Goal: Task Accomplishment & Management: Manage account settings

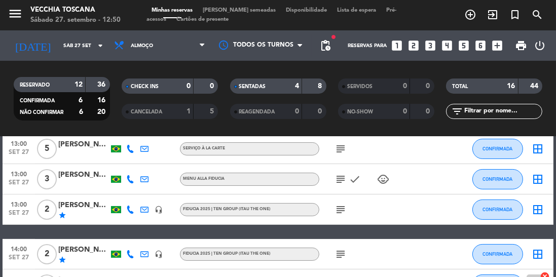
scroll to position [245, 0]
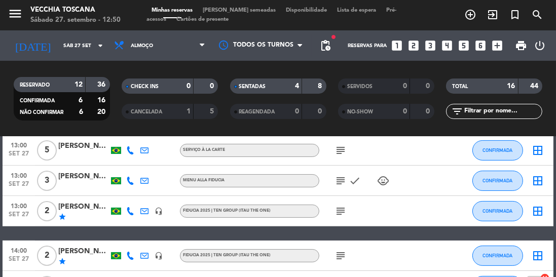
click at [534, 216] on icon "border_all" at bounding box center [538, 211] width 12 height 12
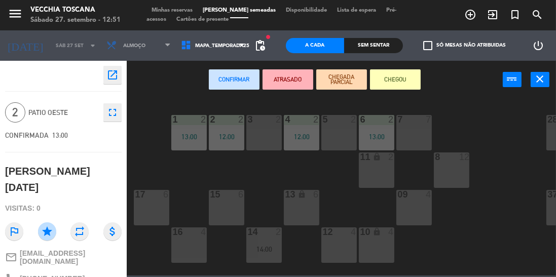
click at [340, 134] on div "5 2" at bounding box center [339, 132] width 35 height 35
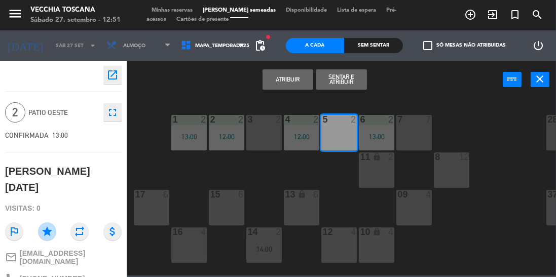
click at [360, 80] on button "Sentar e Atribuir" at bounding box center [341, 79] width 51 height 20
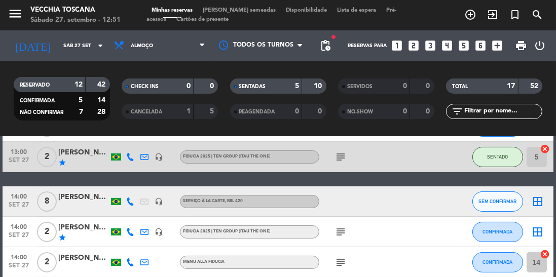
scroll to position [299, 0]
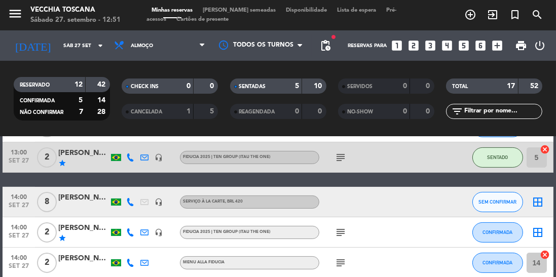
click at [98, 45] on icon "arrow_drop_down" at bounding box center [100, 46] width 12 height 12
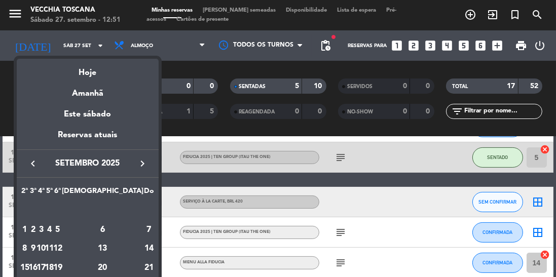
click at [136, 163] on icon "keyboard_arrow_right" at bounding box center [142, 164] width 12 height 12
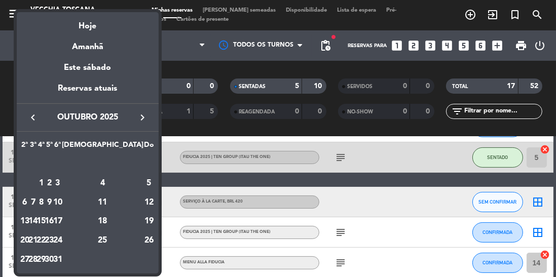
click at [147, 222] on div "19" at bounding box center [149, 221] width 10 height 17
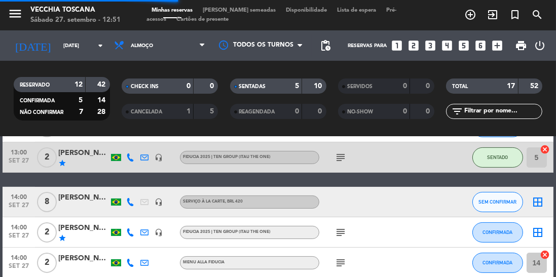
scroll to position [0, 0]
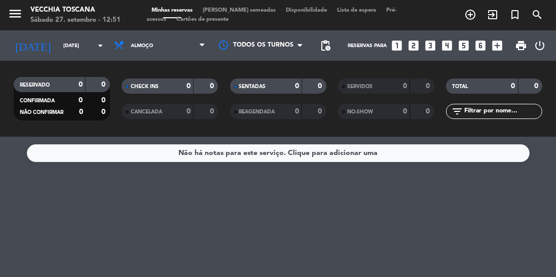
click at [94, 48] on icon "arrow_drop_down" at bounding box center [100, 46] width 12 height 12
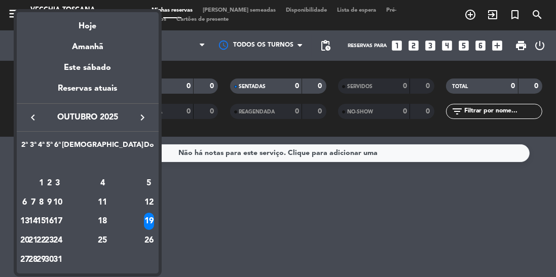
click at [90, 25] on div "Hoje" at bounding box center [88, 22] width 142 height 21
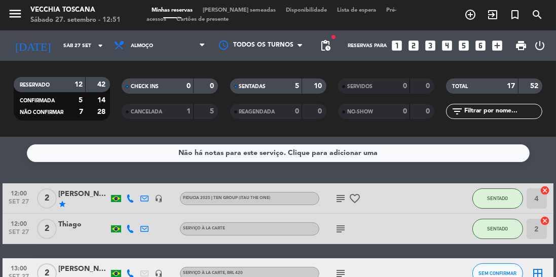
click at [58, 42] on input "Sáb 27 set" at bounding box center [95, 46] width 75 height 16
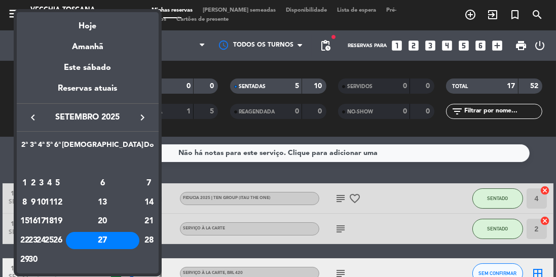
click at [96, 47] on div "Amanhã" at bounding box center [88, 43] width 142 height 21
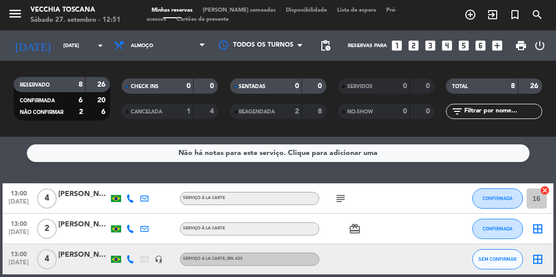
click at [93, 45] on input "[DATE]" at bounding box center [95, 46] width 75 height 16
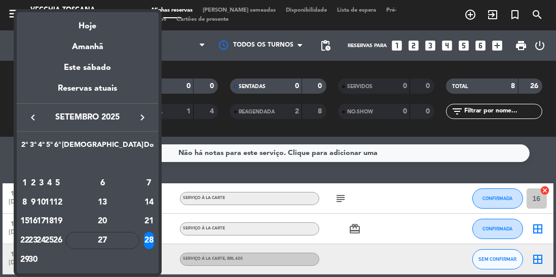
click at [90, 25] on div "Hoje" at bounding box center [88, 22] width 142 height 21
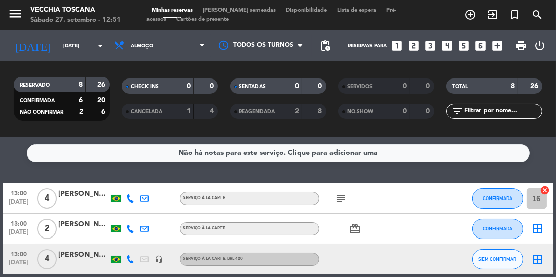
type input "Sáb 27 set"
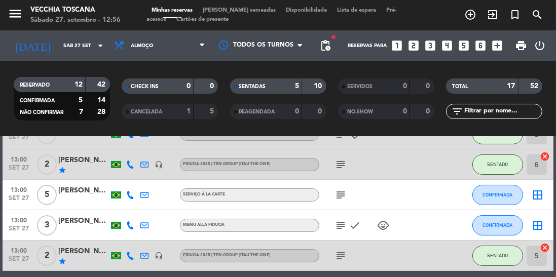
scroll to position [206, 0]
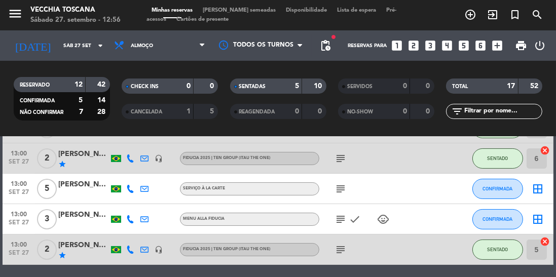
click at [340, 193] on icon "subject" at bounding box center [341, 189] width 12 height 12
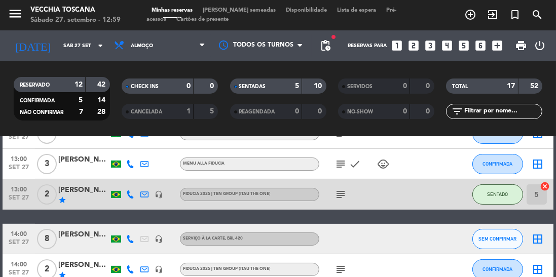
scroll to position [260, 0]
